Goal: Task Accomplishment & Management: Complete application form

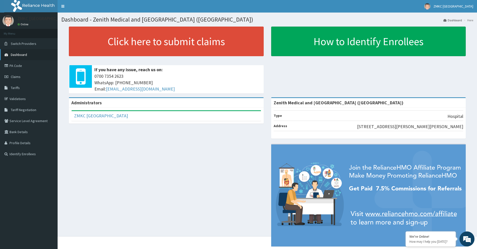
click at [30, 53] on link "Dashboard" at bounding box center [29, 54] width 58 height 11
click at [22, 63] on link "PA Code" at bounding box center [29, 65] width 58 height 11
click at [11, 66] on link "PA Code" at bounding box center [29, 65] width 58 height 11
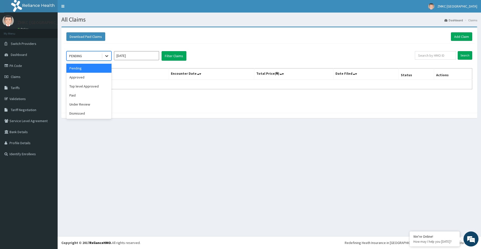
click at [106, 57] on icon at bounding box center [106, 55] width 5 height 5
click at [144, 57] on input "Oct 2025" at bounding box center [136, 55] width 45 height 9
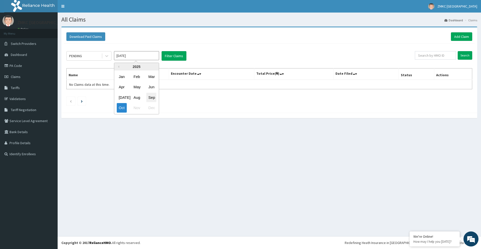
click at [150, 99] on div "Sep" at bounding box center [151, 97] width 10 height 9
type input "Sep 2025"
click at [95, 55] on div "PENDING" at bounding box center [84, 56] width 35 height 8
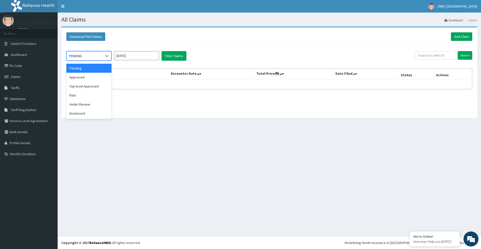
click at [94, 70] on div "Pending" at bounding box center [88, 68] width 45 height 9
click at [176, 59] on button "Filter Claims" at bounding box center [174, 56] width 25 height 10
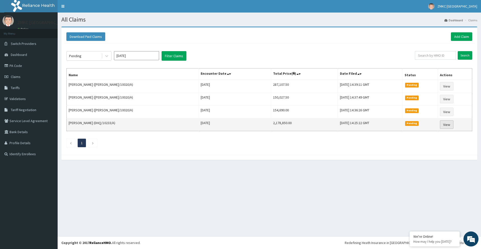
click at [447, 126] on link "View" at bounding box center [447, 124] width 14 height 9
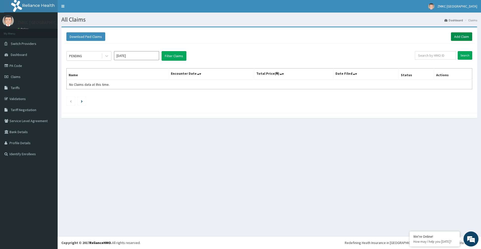
click at [467, 35] on link "Add Claim" at bounding box center [461, 36] width 21 height 9
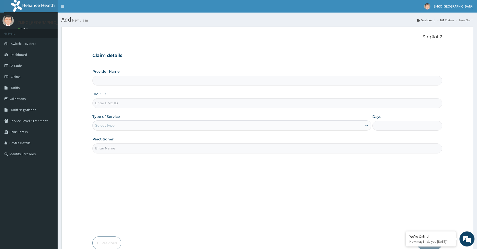
type input "Zenith Medical and [GEOGRAPHIC_DATA] ([GEOGRAPHIC_DATA])"
click at [142, 102] on input "HMO ID" at bounding box center [267, 103] width 350 height 10
paste input "CYU/10253/A"
type input "CYU/10253/A"
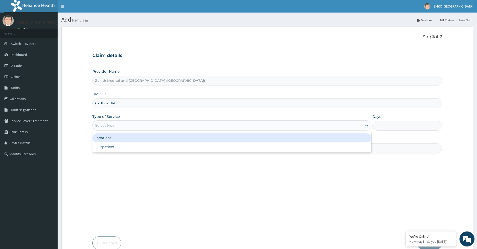
click at [139, 127] on div "Select type" at bounding box center [227, 125] width 269 height 8
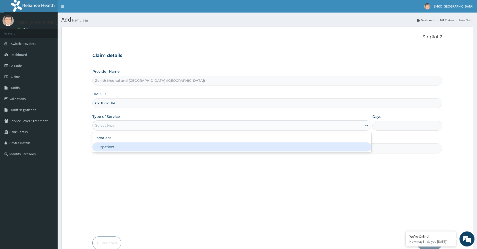
click at [139, 147] on div "Outpatient" at bounding box center [231, 146] width 279 height 9
type input "1"
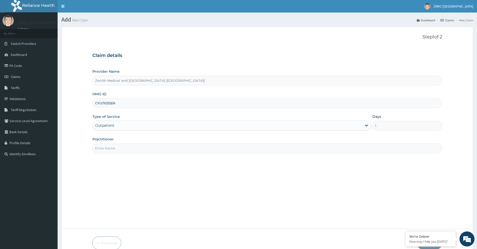
click at [139, 149] on input "Practitioner" at bounding box center [267, 148] width 350 height 10
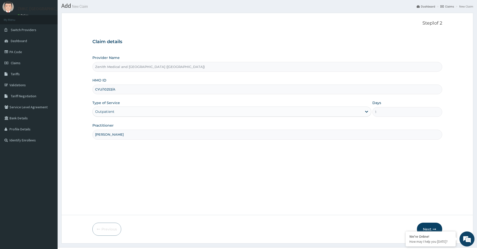
scroll to position [25, 0]
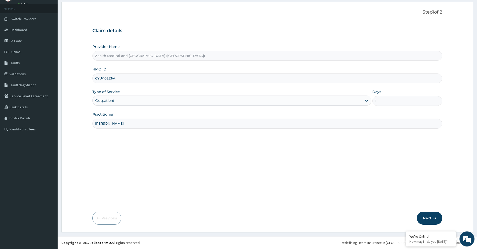
type input "DR AZEEZ"
click at [422, 214] on button "Next" at bounding box center [429, 217] width 25 height 13
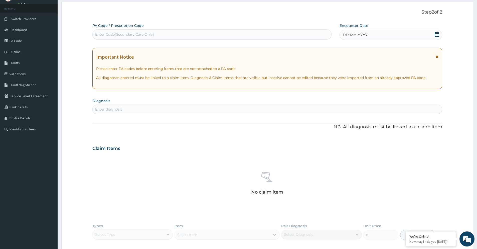
click at [187, 37] on div "Enter Code(Secondary Care Only)" at bounding box center [212, 34] width 239 height 8
type input "PA/33C779"
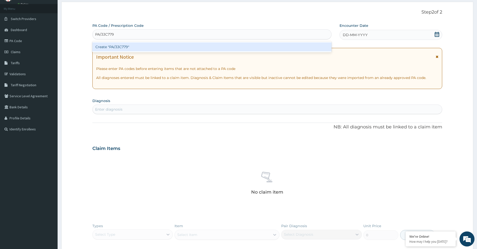
click at [132, 48] on div "Create "PA/33C779"" at bounding box center [211, 46] width 239 height 9
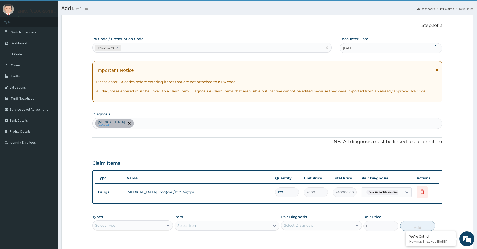
scroll to position [0, 0]
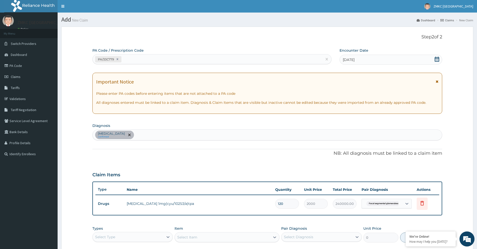
click at [144, 59] on div "PA/33C779" at bounding box center [208, 59] width 230 height 8
type input "PA/D2O3E3"
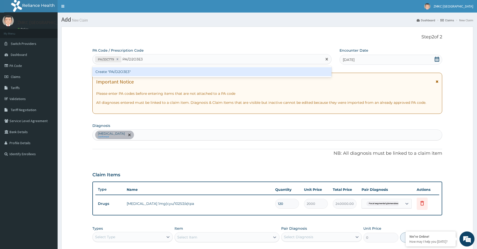
click at [173, 72] on div "Create "PA/D2O3E3"" at bounding box center [211, 71] width 239 height 9
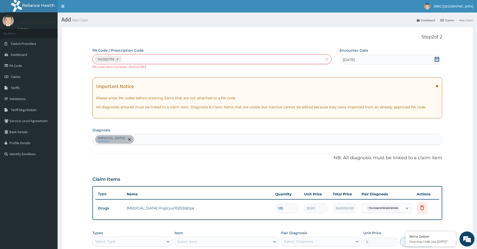
click at [152, 59] on div "PA/33C779" at bounding box center [208, 59] width 230 height 8
type input "PA/D203E3"
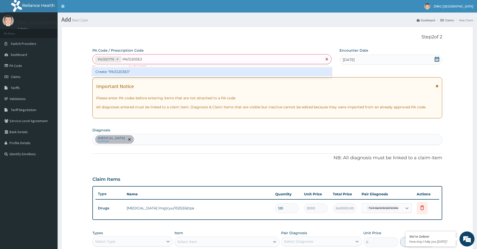
click at [135, 71] on div "Create "PA/D203E3"" at bounding box center [211, 71] width 239 height 9
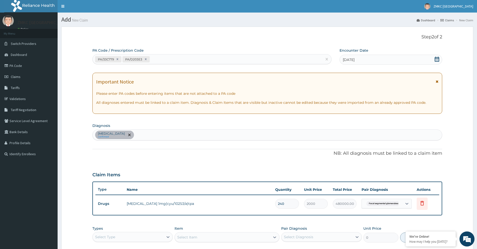
click at [166, 58] on div "PA/33C779 PA/D203E3" at bounding box center [208, 59] width 230 height 8
type input "PA/986178"
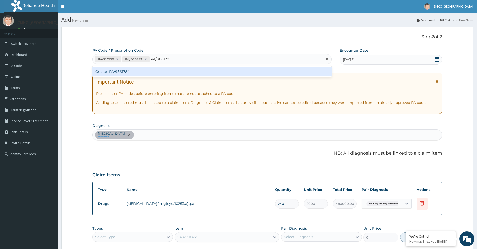
click at [162, 69] on div "Create "PA/986178"" at bounding box center [211, 71] width 239 height 9
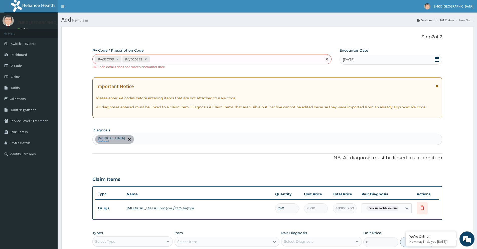
click at [163, 58] on div "PA/33C779 PA/D203E3" at bounding box center [208, 59] width 230 height 8
type input "PA/"
type input "PA/986178"
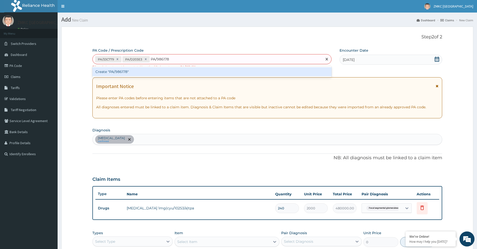
click at [183, 72] on div "Create "PA/986178"" at bounding box center [211, 71] width 239 height 9
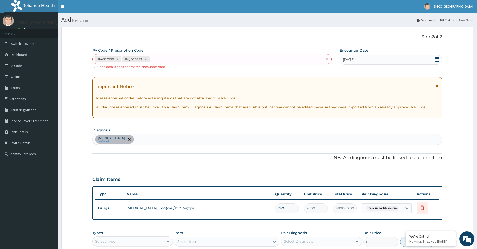
click at [438, 59] on icon at bounding box center [436, 59] width 5 height 5
click at [351, 60] on span "01-09-2025" at bounding box center [349, 59] width 12 height 5
click at [348, 65] on div "Encounter Date 01-09-2025" at bounding box center [391, 58] width 102 height 21
click at [351, 61] on span "01-09-2025" at bounding box center [349, 59] width 12 height 5
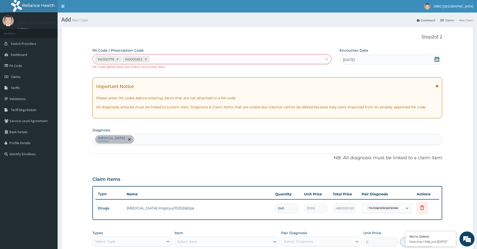
click at [352, 58] on span "01-09-2025" at bounding box center [349, 59] width 12 height 5
click at [435, 58] on icon at bounding box center [436, 59] width 5 height 5
click at [435, 58] on icon at bounding box center [437, 59] width 5 height 5
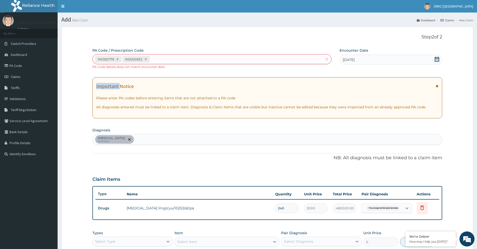
click at [435, 58] on icon at bounding box center [437, 59] width 5 height 5
drag, startPoint x: 435, startPoint y: 58, endPoint x: 449, endPoint y: 68, distance: 16.7
click at [449, 68] on form "Step 2 of 2 PA Code / Prescription Code PA/33C779 PA/D203E3 PA Code details doe…" at bounding box center [267, 173] width 412 height 293
click at [345, 58] on span "01-09-2025" at bounding box center [349, 59] width 12 height 5
click at [368, 66] on div "Encounter Date 01-09-2025" at bounding box center [391, 58] width 102 height 21
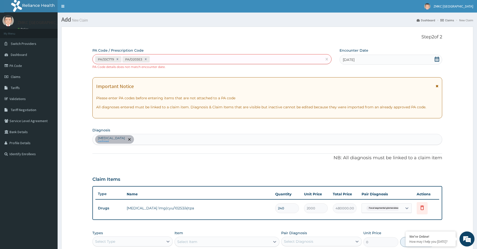
drag, startPoint x: 365, startPoint y: 58, endPoint x: 362, endPoint y: 59, distance: 3.2
click at [363, 59] on div "01-09-2025" at bounding box center [391, 60] width 102 height 10
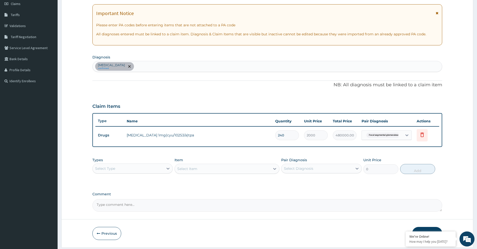
scroll to position [75, 0]
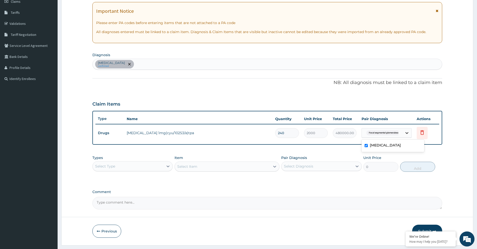
click at [406, 133] on icon at bounding box center [406, 133] width 3 height 2
click at [333, 146] on div "PA Code / Prescription Code PA/33C779 PA/D203E3 PA Code details does not match …" at bounding box center [267, 91] width 350 height 236
